Goal: Check status: Check status

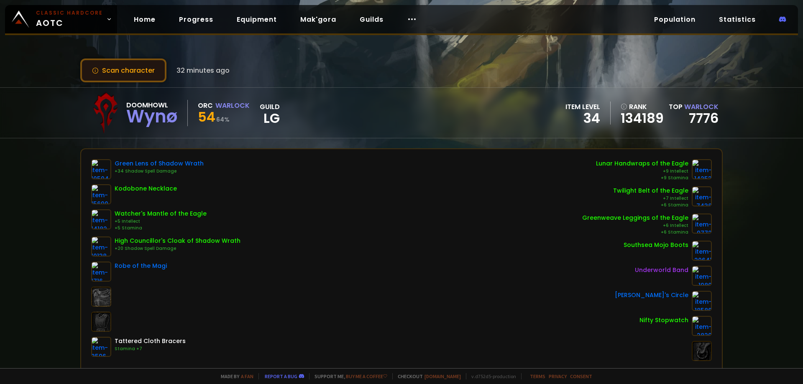
click at [158, 66] on button "Scan character" at bounding box center [123, 71] width 86 height 24
click at [147, 69] on button "Scan character" at bounding box center [123, 71] width 86 height 24
click at [140, 74] on button "Scan character" at bounding box center [123, 71] width 86 height 24
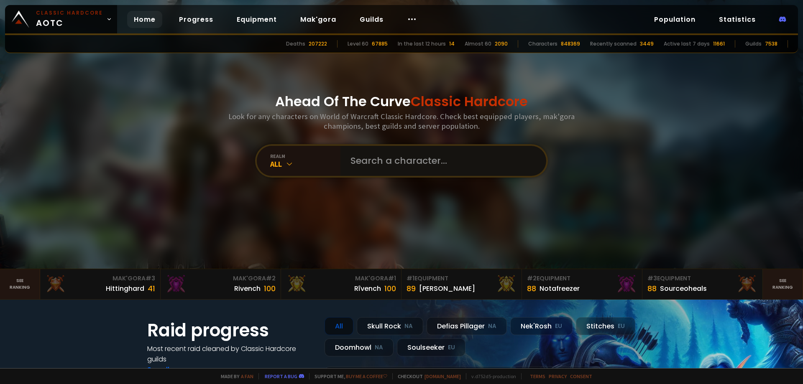
click at [402, 167] on input "text" at bounding box center [440, 161] width 191 height 30
paste input "Wynø"
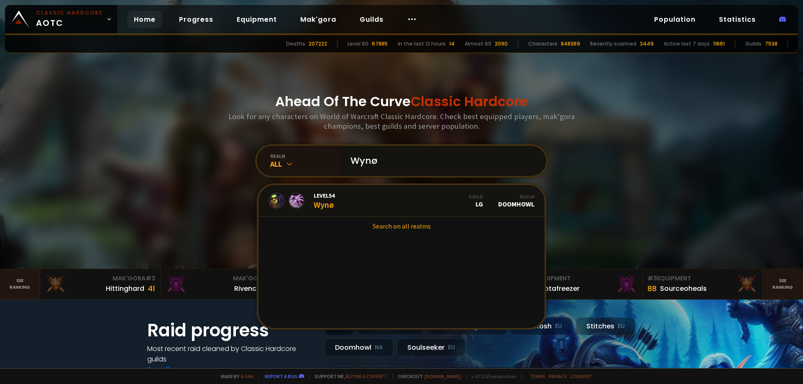
type input "Wynø"
click at [323, 194] on span "Level 54" at bounding box center [324, 196] width 21 height 8
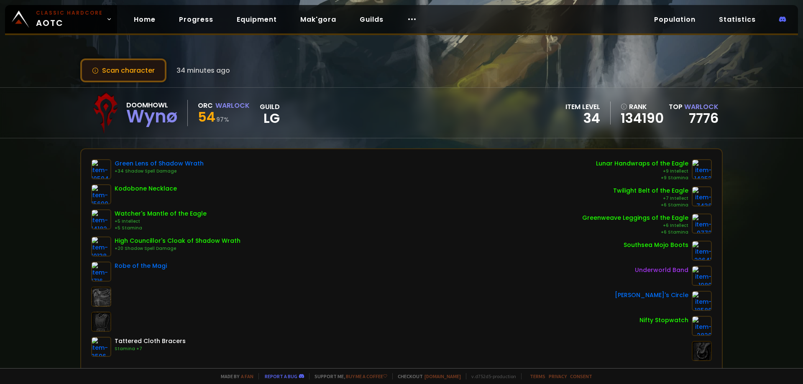
click at [133, 70] on button "Scan character" at bounding box center [123, 71] width 86 height 24
click at [130, 64] on button "Scan character" at bounding box center [123, 71] width 86 height 24
